Goal: Task Accomplishment & Management: Manage account settings

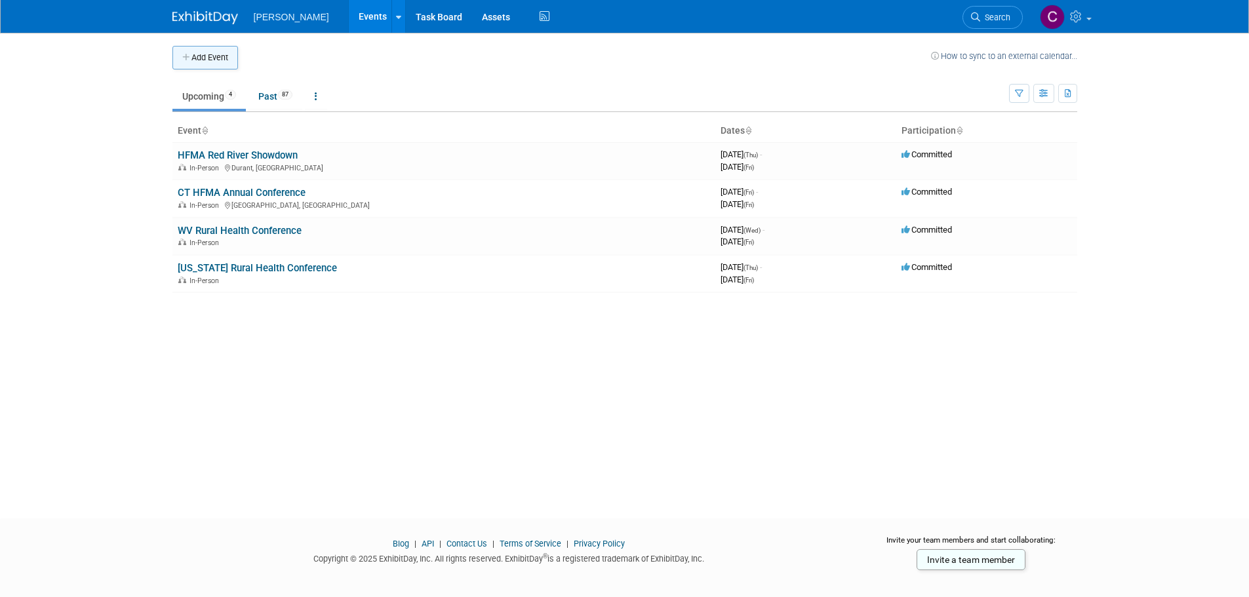
click at [208, 54] on button "Add Event" at bounding box center [205, 58] width 66 height 24
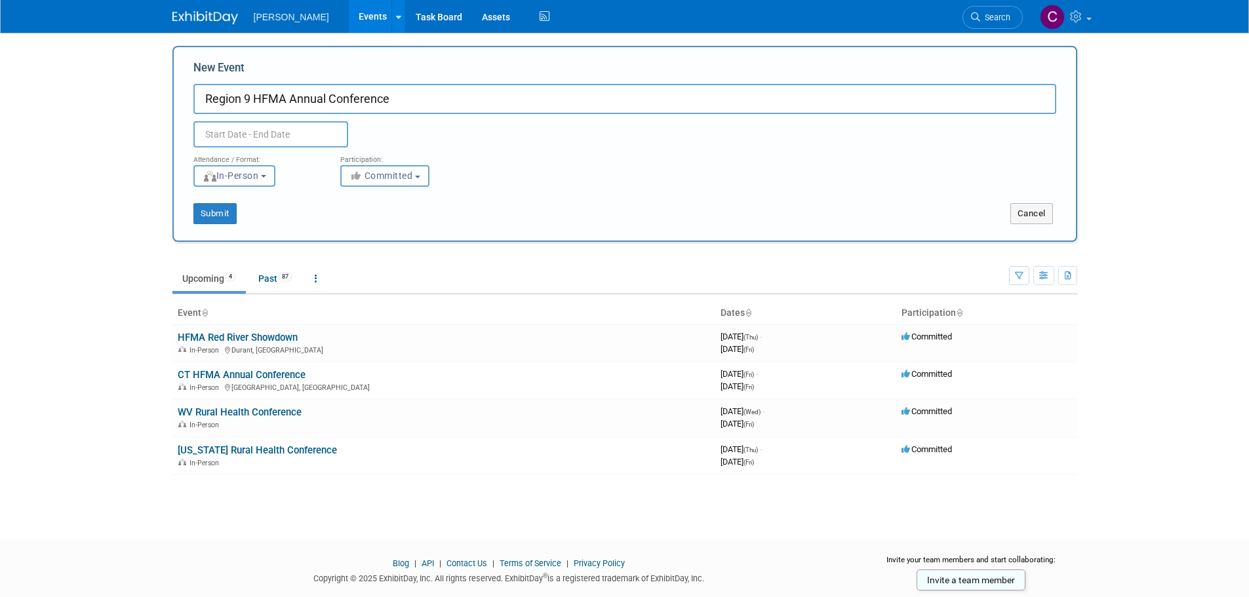
type input "Region 9 HFMA Annual Conference"
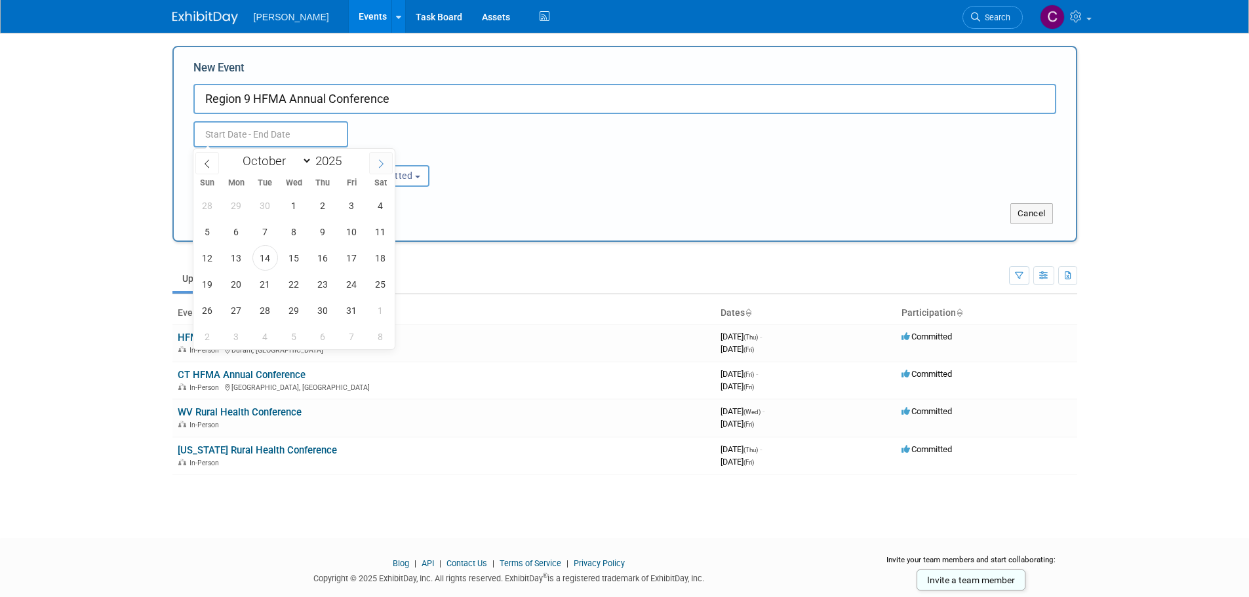
click at [381, 163] on icon at bounding box center [380, 163] width 9 height 9
select select "10"
click at [208, 286] on span "16" at bounding box center [208, 284] width 26 height 26
click at [269, 286] on span "18" at bounding box center [265, 284] width 26 height 26
type input "[DATE] to [DATE]"
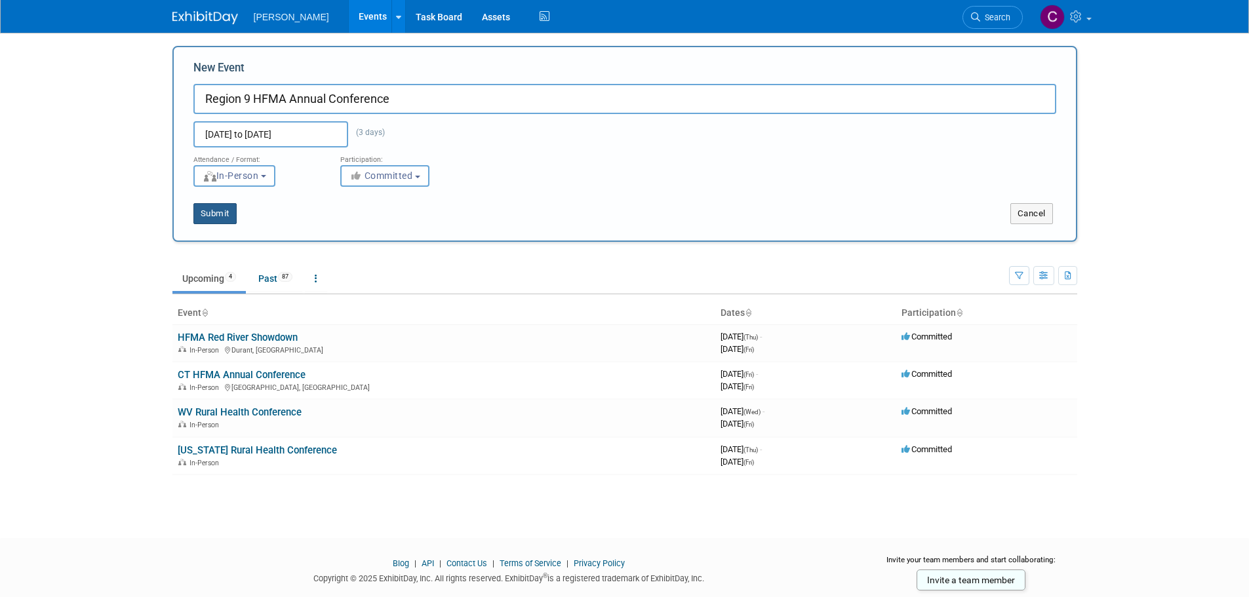
click at [208, 218] on button "Submit" at bounding box center [214, 213] width 43 height 21
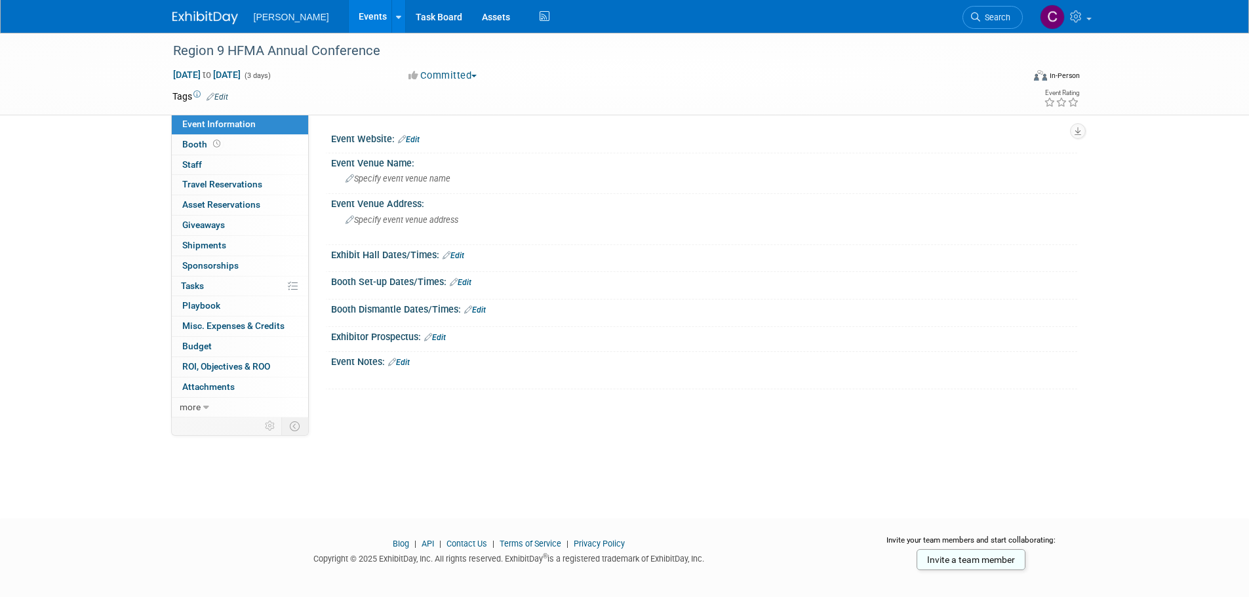
click at [406, 140] on icon at bounding box center [402, 139] width 8 height 9
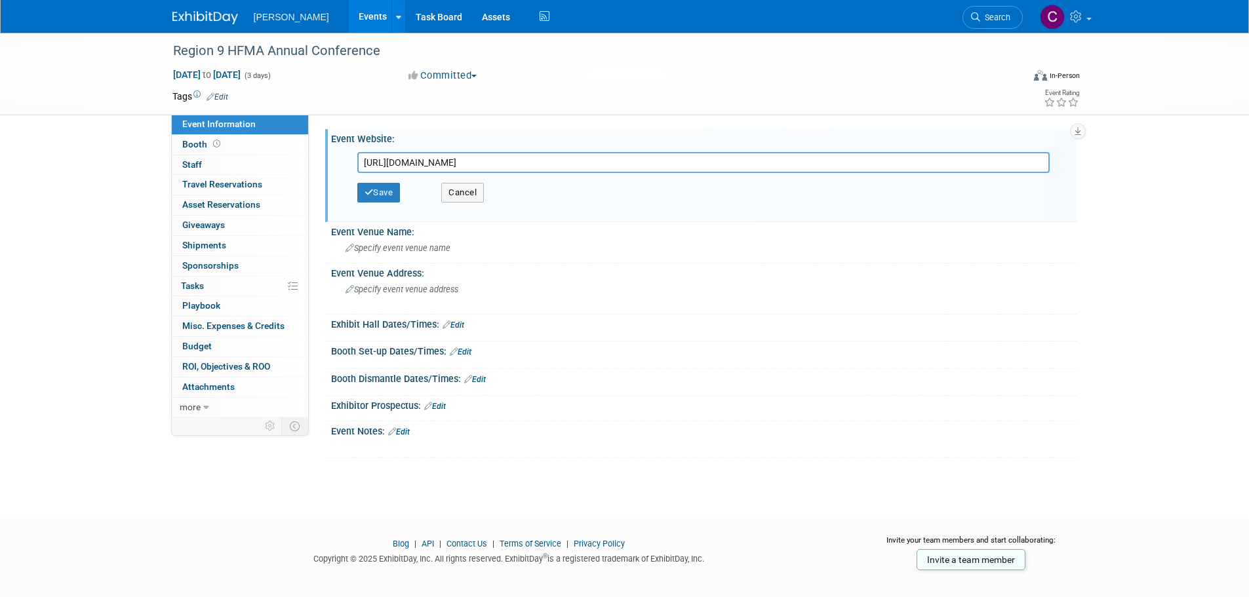
type input "https://web.cvent.com/event/06c65fbf-34d5-46d2-967f-745655703267/websitePage:22…"
click at [391, 179] on div "Save Cancel" at bounding box center [707, 192] width 700 height 39
click at [380, 191] on button "Save" at bounding box center [378, 193] width 43 height 20
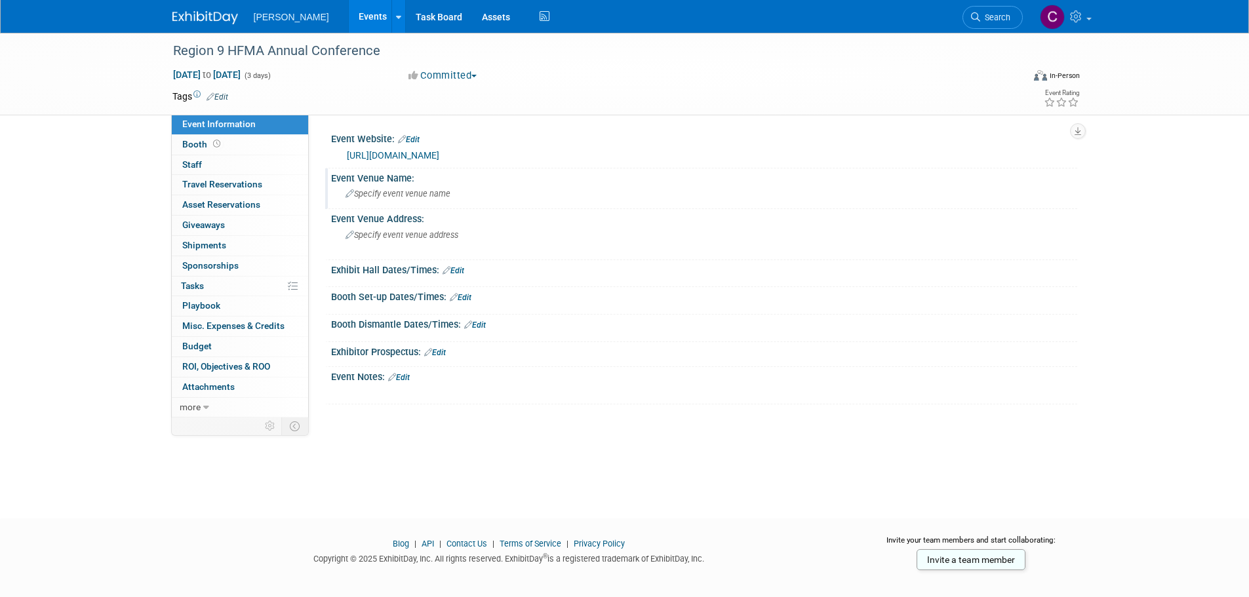
click at [391, 185] on div "Specify event venue name" at bounding box center [704, 194] width 726 height 20
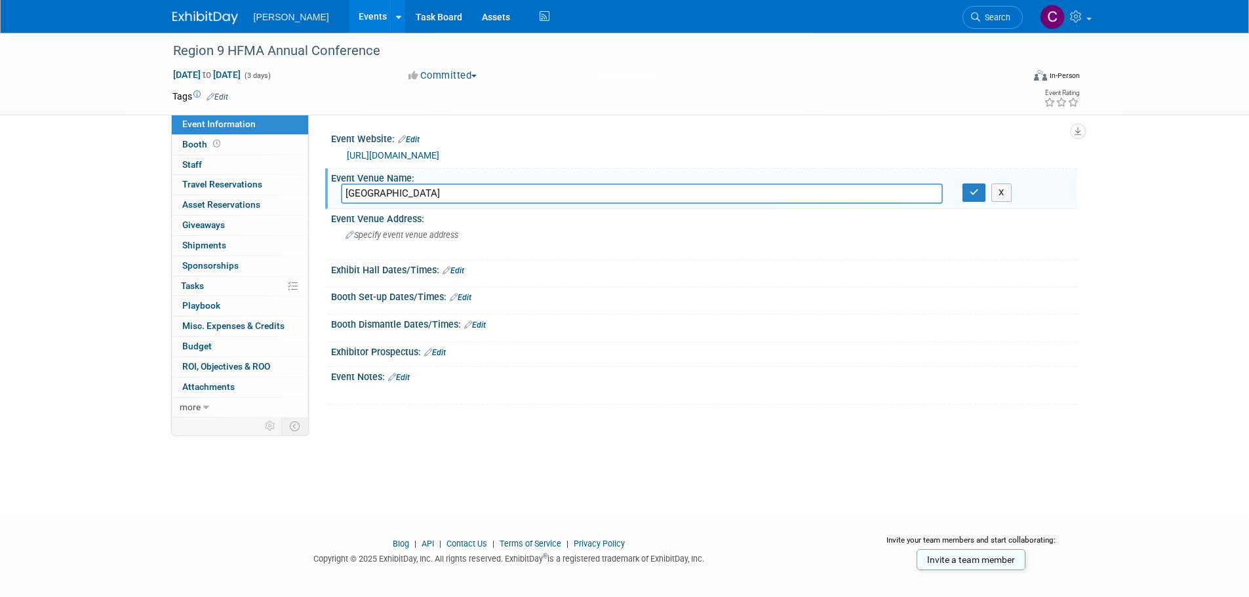
type input "Sheraton New Orleans Hotel"
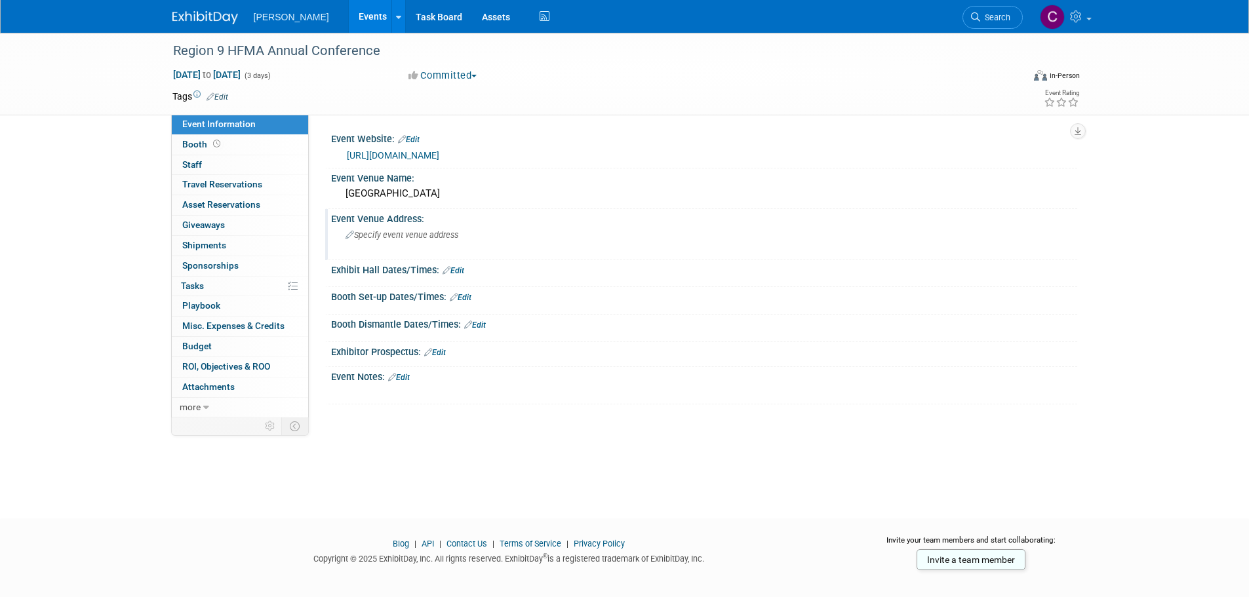
click at [429, 235] on span "Specify event venue address" at bounding box center [402, 235] width 113 height 10
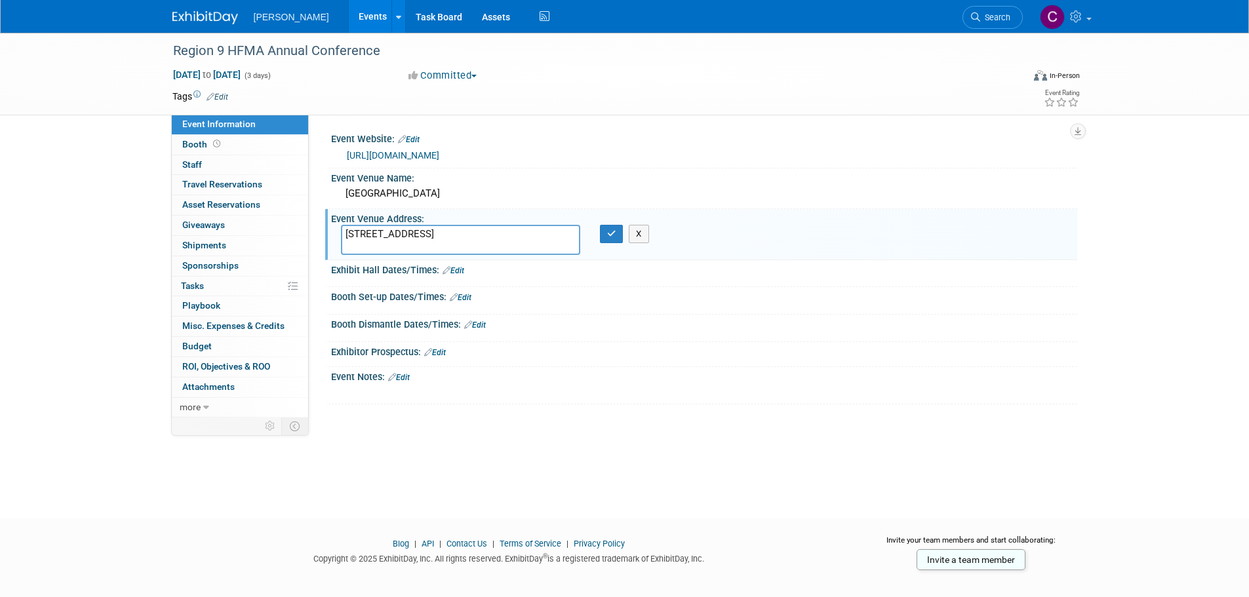
click at [433, 229] on textarea "500 Canal Street New Orleans, LA" at bounding box center [460, 240] width 239 height 30
click at [427, 247] on textarea "500 Canal St. New Orleans, LA" at bounding box center [460, 240] width 239 height 30
type textarea "500 Canal St. New Orleans, LA 70130"
click at [608, 229] on icon "button" at bounding box center [611, 233] width 9 height 9
